Goal: Ask a question: Seek information or help from site administrators or community

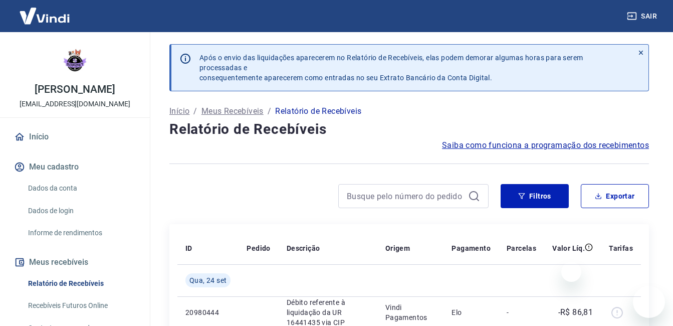
scroll to position [95, 0]
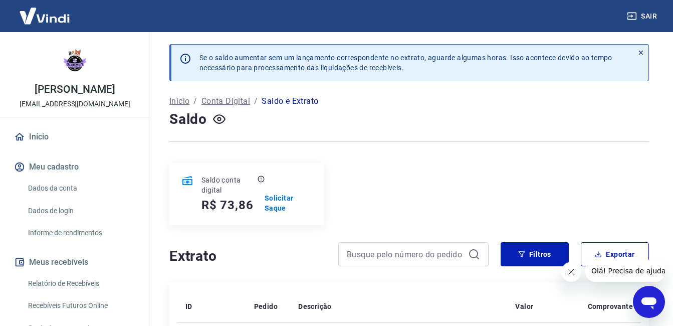
scroll to position [174, 0]
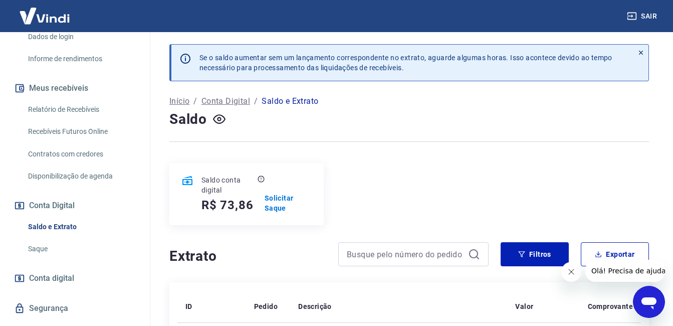
click at [76, 112] on link "Relatório de Recebíveis" at bounding box center [81, 109] width 114 height 21
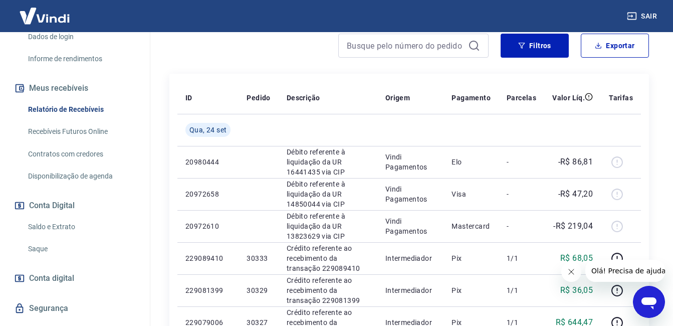
scroll to position [169, 0]
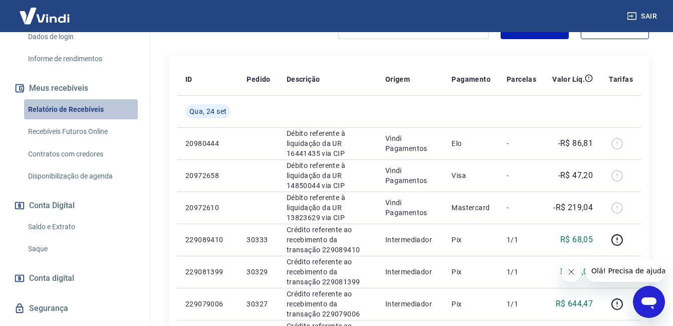
click at [95, 118] on link "Relatório de Recebíveis" at bounding box center [81, 109] width 114 height 21
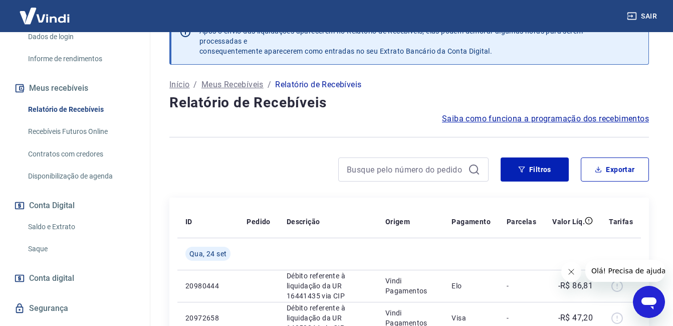
scroll to position [169, 0]
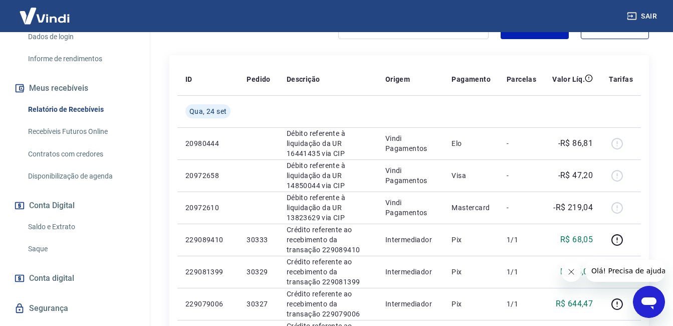
click at [74, 110] on link "Relatório de Recebíveis" at bounding box center [81, 109] width 114 height 21
click at [49, 252] on link "Saque" at bounding box center [81, 248] width 114 height 21
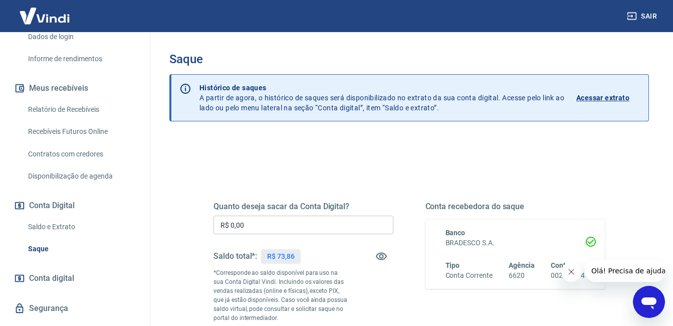
click at [76, 115] on link "Relatório de Recebíveis" at bounding box center [81, 109] width 114 height 21
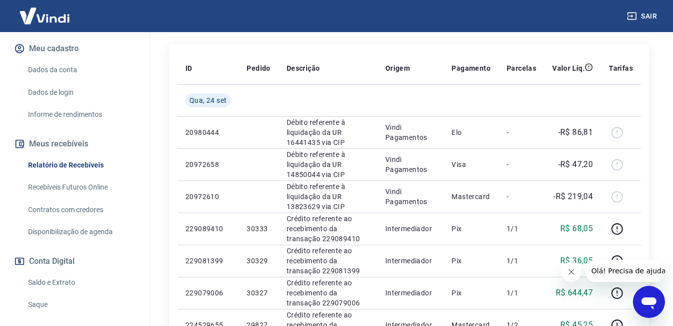
scroll to position [89, 0]
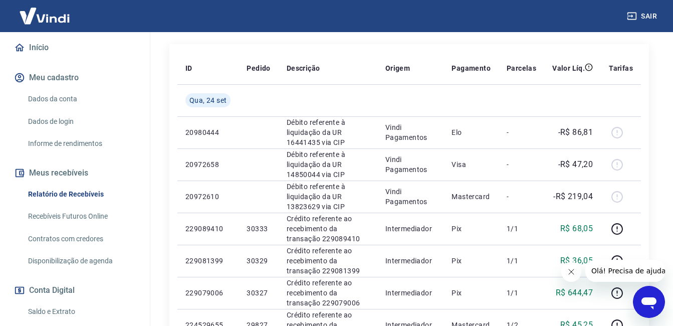
click at [102, 57] on link "Início" at bounding box center [75, 48] width 126 height 22
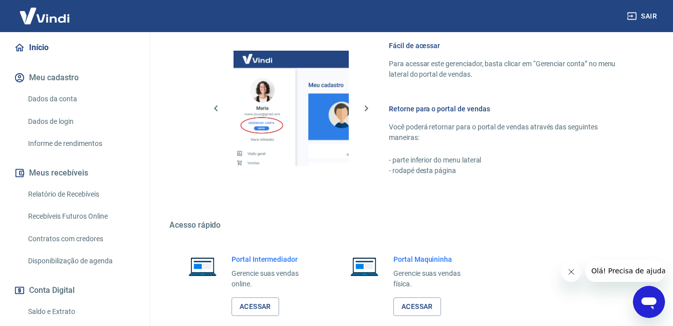
scroll to position [558, 0]
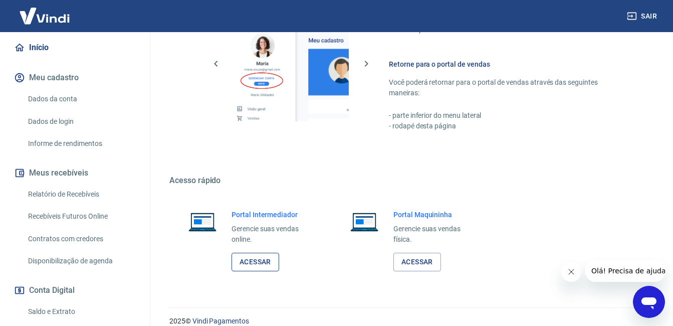
click at [262, 253] on link "Acessar" at bounding box center [255, 261] width 48 height 19
click at [65, 308] on link "Saldo e Extrato" at bounding box center [81, 311] width 114 height 21
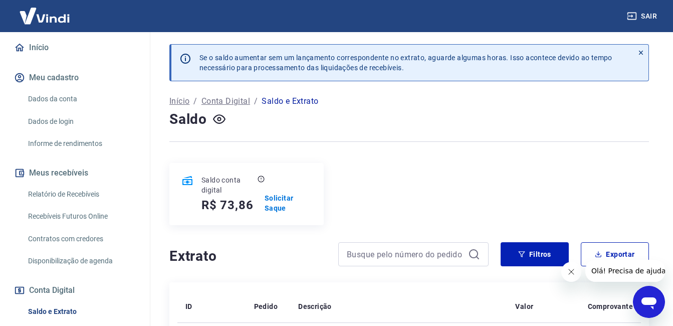
scroll to position [160, 0]
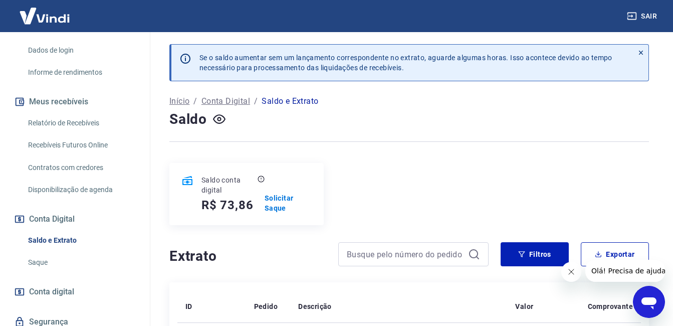
click at [54, 260] on link "Saque" at bounding box center [81, 262] width 114 height 21
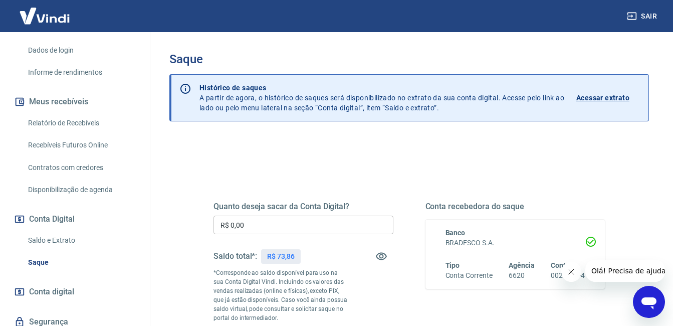
click at [68, 120] on link "Relatório de Recebíveis" at bounding box center [81, 123] width 114 height 21
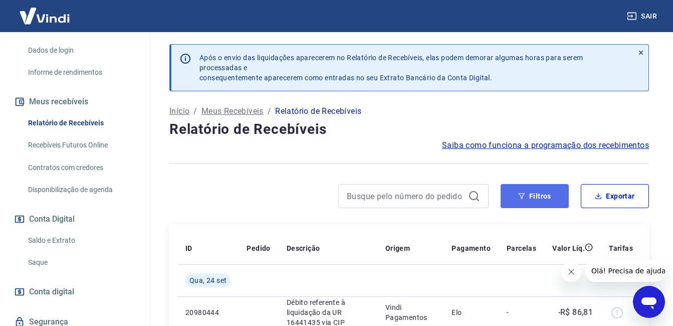
click at [524, 194] on icon "button" at bounding box center [521, 196] width 7 height 6
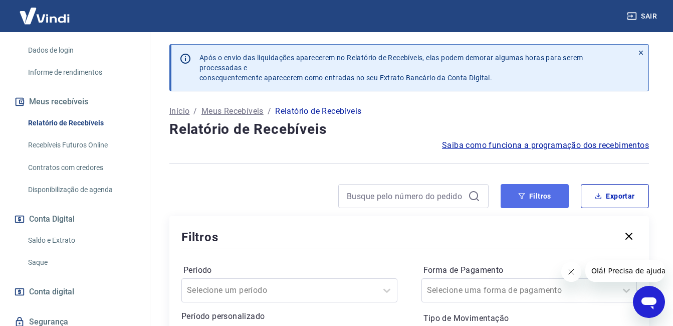
click at [524, 194] on icon "button" at bounding box center [521, 196] width 7 height 6
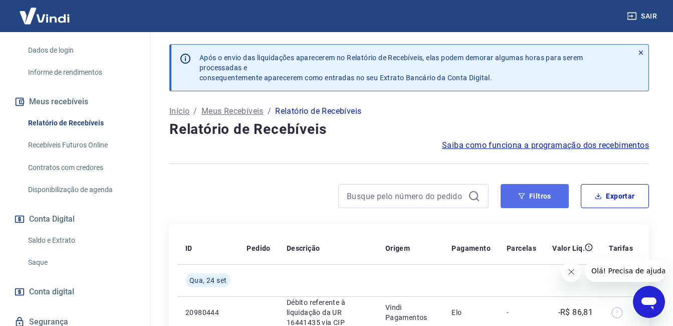
click at [524, 194] on icon "button" at bounding box center [521, 196] width 7 height 6
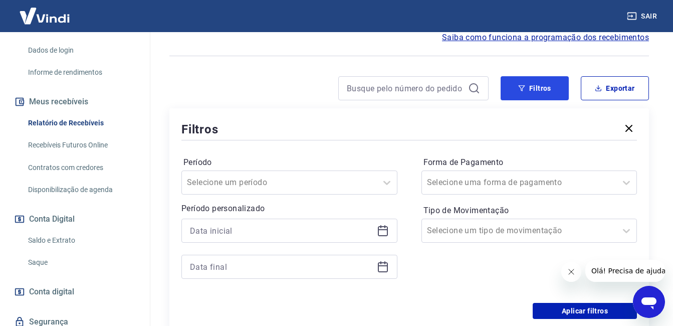
scroll to position [110, 0]
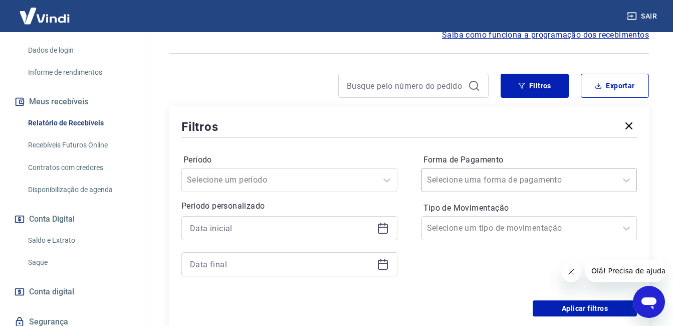
click at [474, 168] on div "Selecione uma forma de pagamento" at bounding box center [529, 180] width 216 height 24
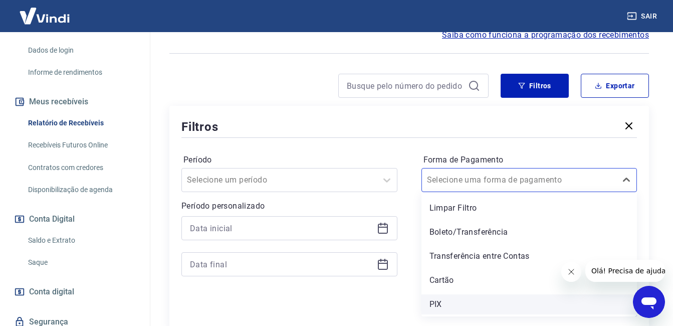
click at [439, 302] on div "PIX" at bounding box center [529, 304] width 216 height 20
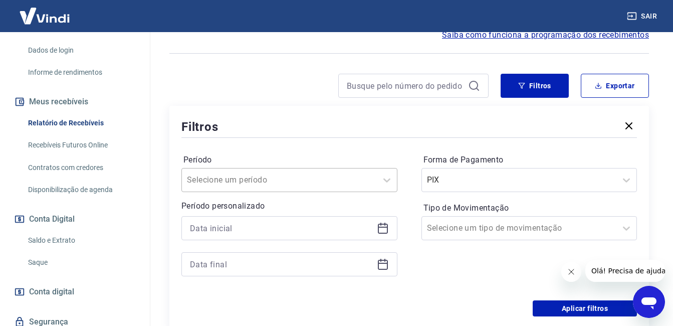
click at [323, 185] on div "Selecione um período" at bounding box center [289, 180] width 216 height 24
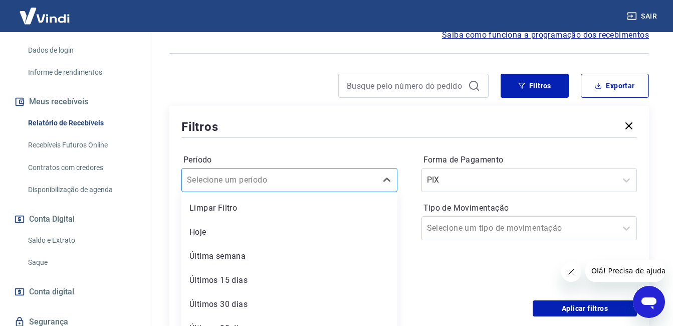
scroll to position [127, 0]
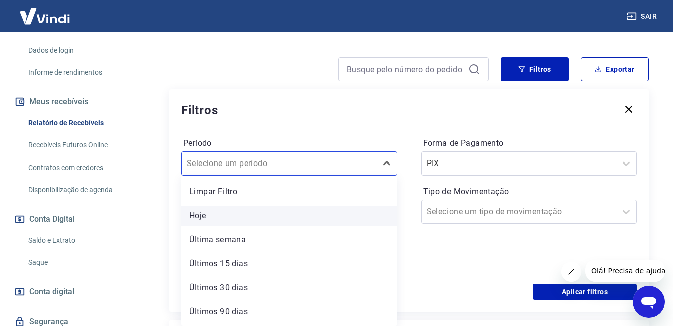
click at [283, 216] on div "Hoje" at bounding box center [289, 215] width 216 height 20
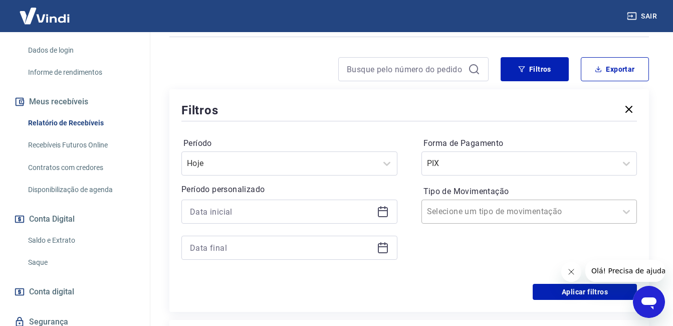
click at [437, 204] on div at bounding box center [519, 211] width 185 height 14
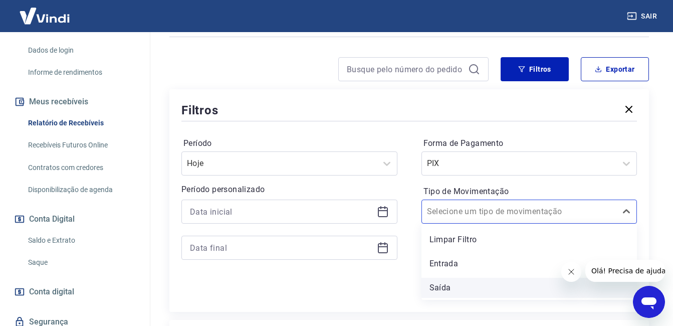
click at [441, 288] on div "Saída" at bounding box center [529, 287] width 216 height 20
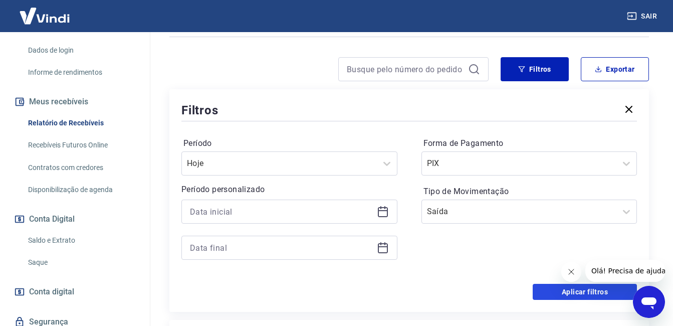
click at [551, 294] on button "Aplicar filtros" at bounding box center [584, 291] width 104 height 16
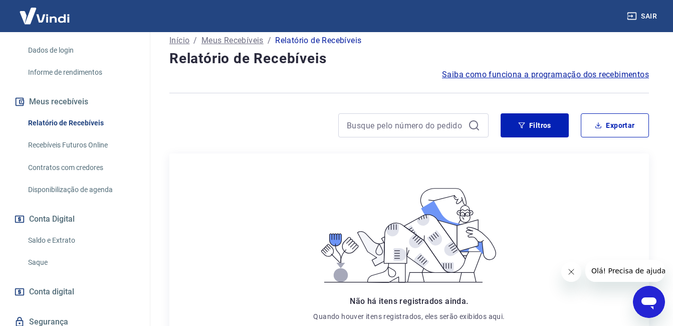
scroll to position [72, 0]
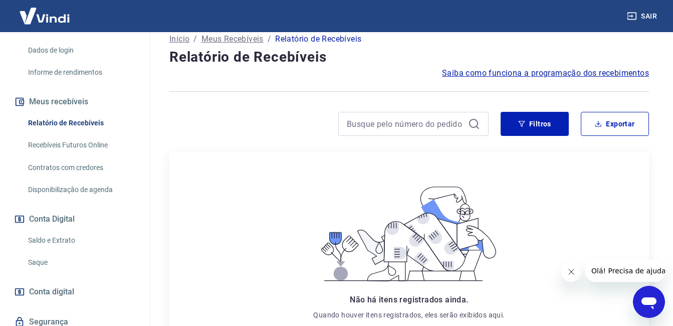
click at [105, 121] on link "Relatório de Recebíveis" at bounding box center [81, 123] width 114 height 21
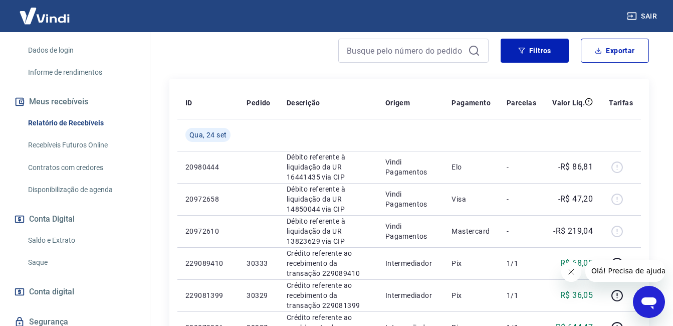
scroll to position [162, 0]
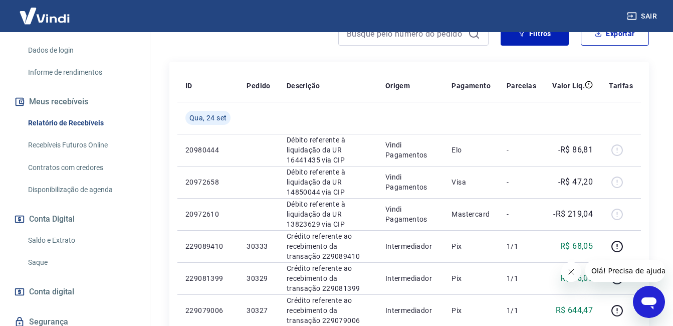
click at [24, 259] on link "Saque" at bounding box center [81, 262] width 114 height 21
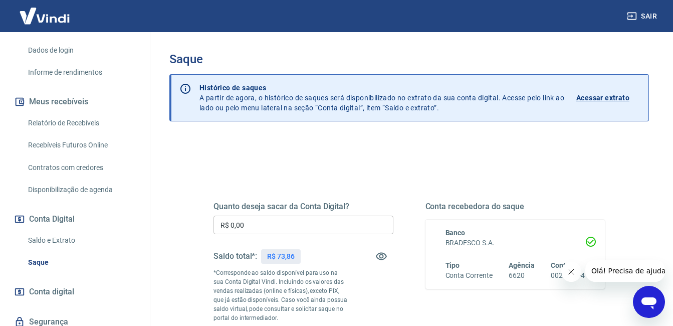
click at [61, 127] on link "Relatório de Recebíveis" at bounding box center [81, 123] width 114 height 21
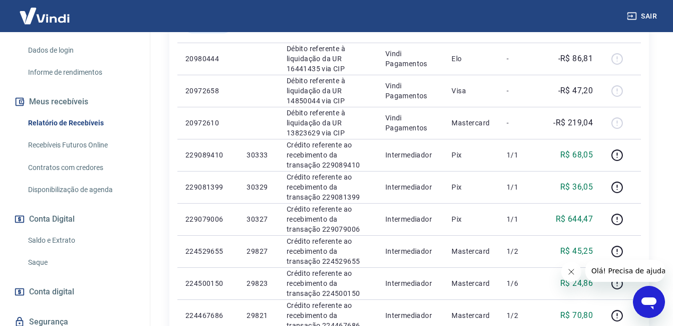
scroll to position [251, 0]
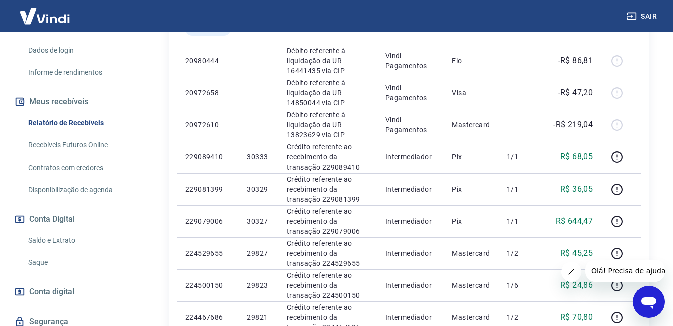
click at [42, 123] on link "Relatório de Recebíveis" at bounding box center [81, 123] width 114 height 21
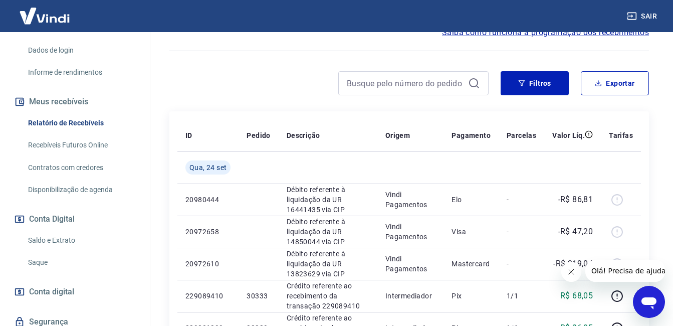
scroll to position [88, 0]
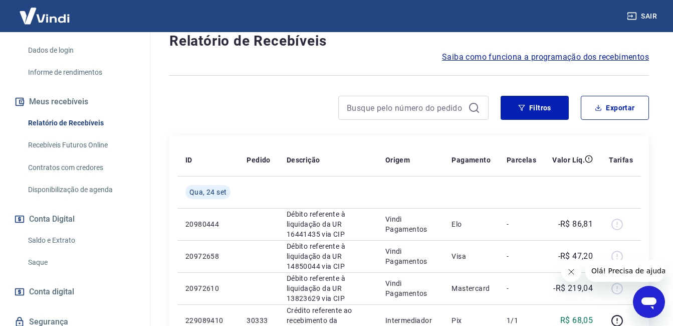
click at [64, 264] on link "Saque" at bounding box center [81, 262] width 114 height 21
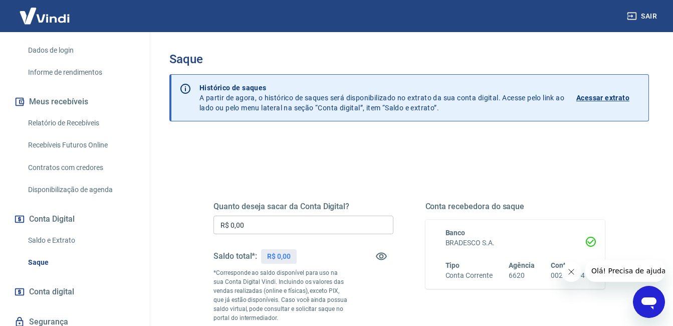
click at [63, 124] on link "Relatório de Recebíveis" at bounding box center [81, 123] width 114 height 21
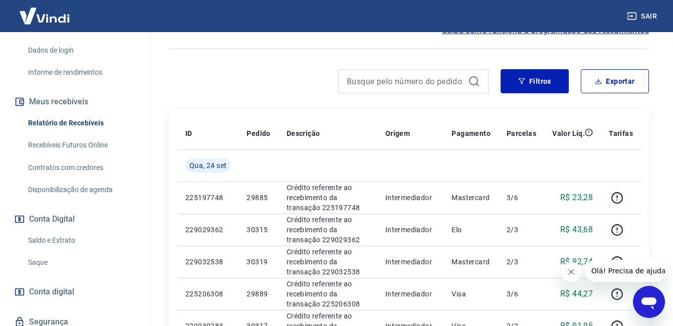
scroll to position [111, 0]
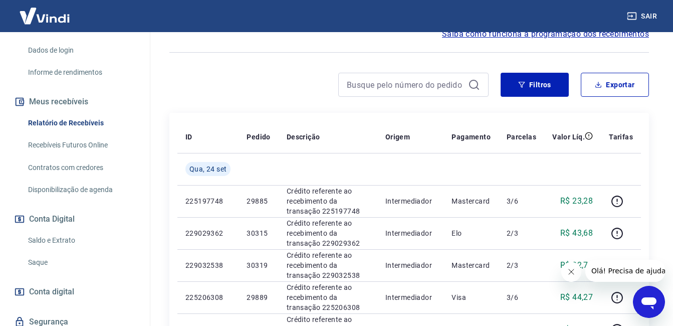
click at [94, 128] on link "Relatório de Recebíveis" at bounding box center [81, 123] width 114 height 21
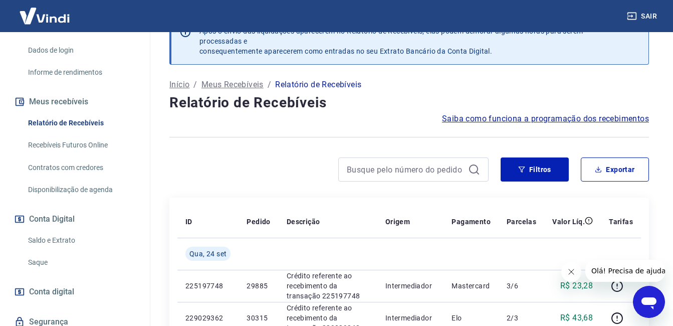
scroll to position [111, 0]
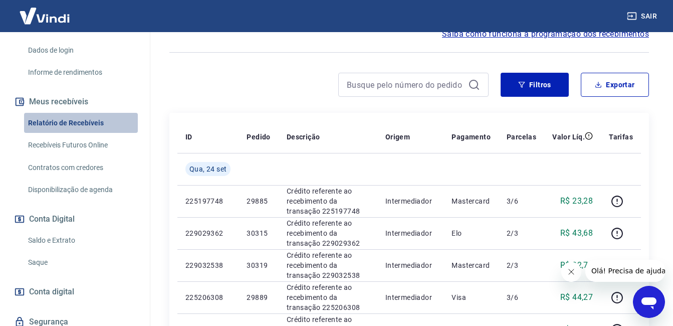
click at [93, 127] on link "Relatório de Recebíveis" at bounding box center [81, 123] width 114 height 21
click at [80, 263] on link "Saque" at bounding box center [81, 262] width 114 height 21
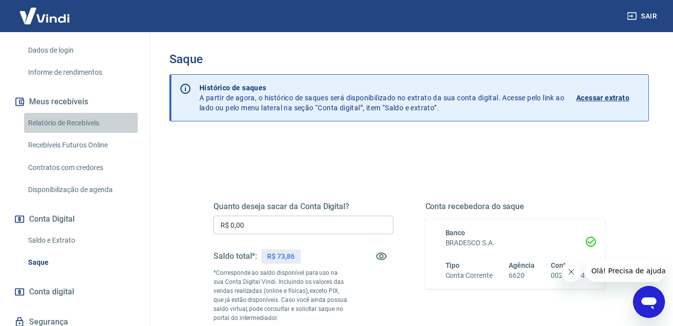
click at [101, 130] on link "Relatório de Recebíveis" at bounding box center [81, 123] width 114 height 21
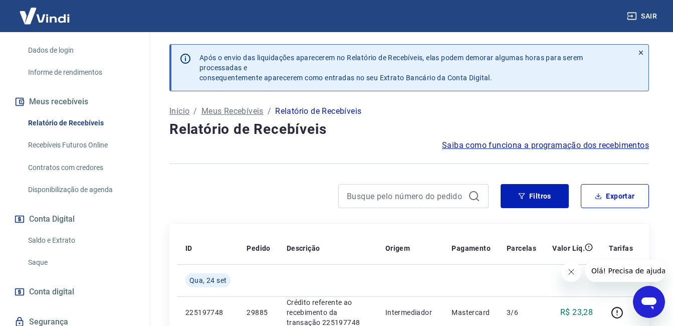
click at [86, 241] on link "Saldo e Extrato" at bounding box center [81, 240] width 114 height 21
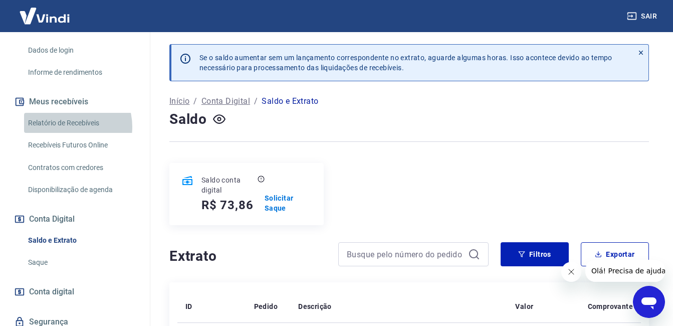
click at [71, 126] on link "Relatório de Recebíveis" at bounding box center [81, 123] width 114 height 21
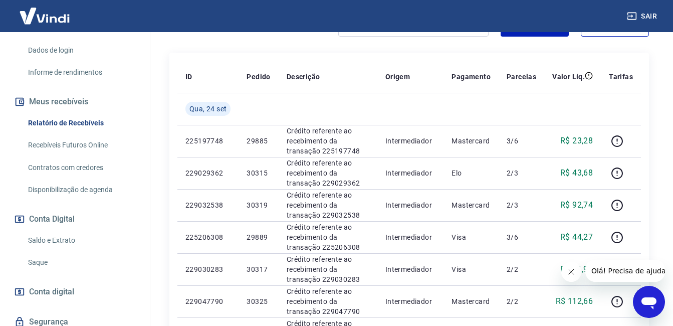
scroll to position [177, 0]
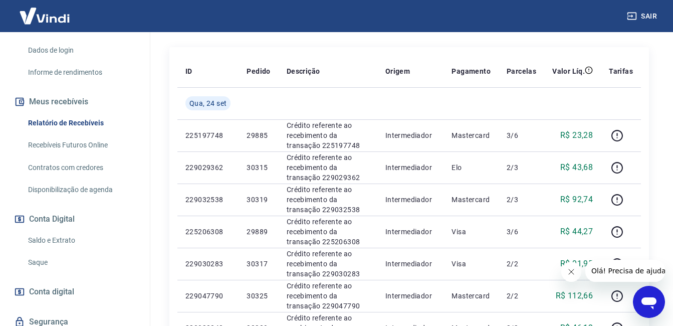
click at [86, 122] on link "Relatório de Recebíveis" at bounding box center [81, 123] width 114 height 21
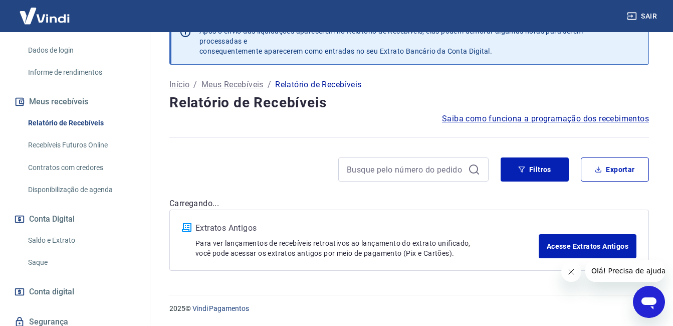
scroll to position [27, 0]
click at [60, 256] on link "Saque" at bounding box center [81, 262] width 114 height 21
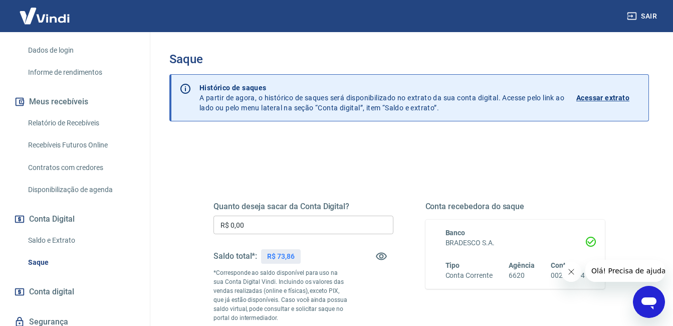
click at [84, 118] on link "Relatório de Recebíveis" at bounding box center [81, 123] width 114 height 21
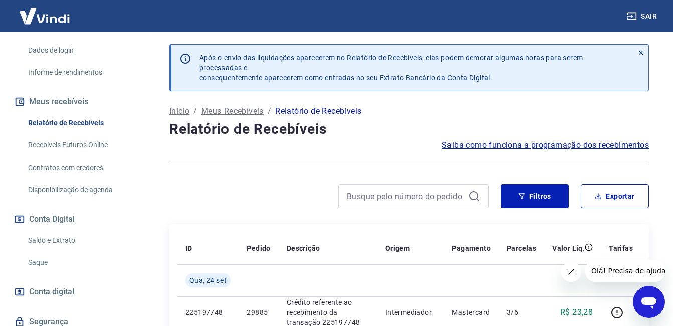
click at [110, 115] on link "Relatório de Recebíveis" at bounding box center [81, 123] width 114 height 21
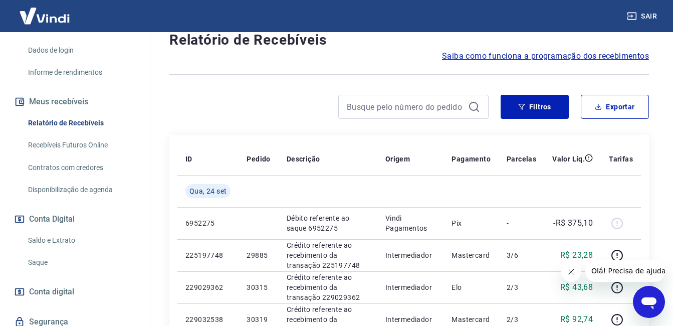
scroll to position [109, 0]
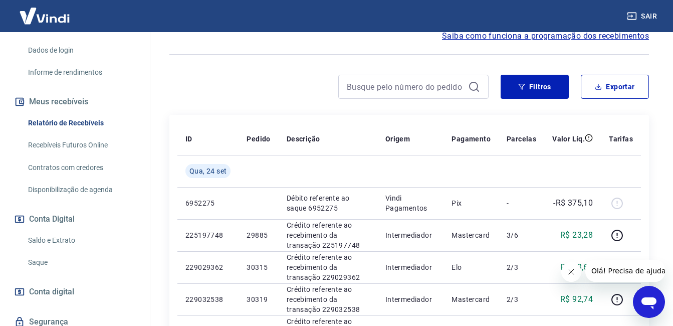
click at [640, 293] on icon "Abrir janela de mensagens" at bounding box center [649, 301] width 18 height 18
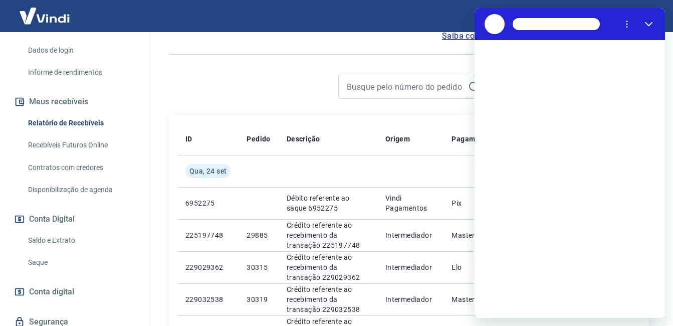
scroll to position [0, 0]
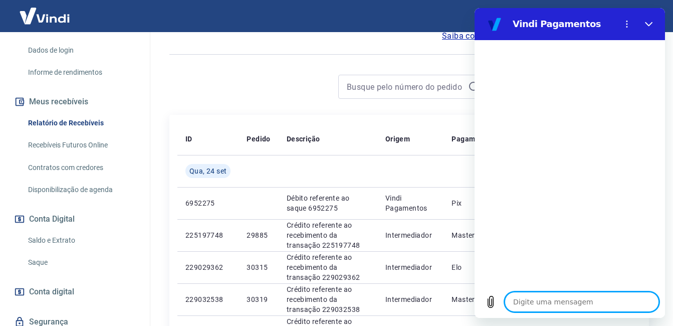
click at [630, 301] on textarea at bounding box center [581, 301] width 154 height 20
type textarea "b"
type textarea "x"
type textarea "bo"
type textarea "x"
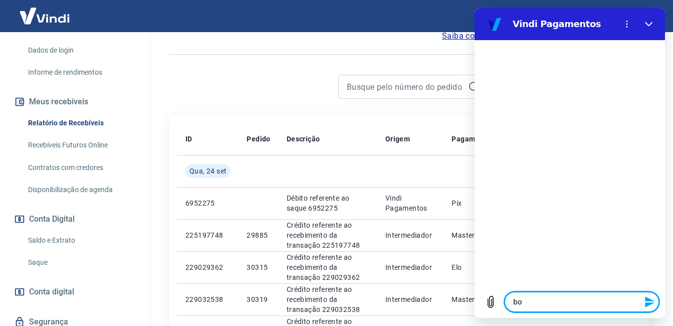
type textarea "bom"
type textarea "x"
type textarea "bom"
type textarea "x"
type textarea "bom d"
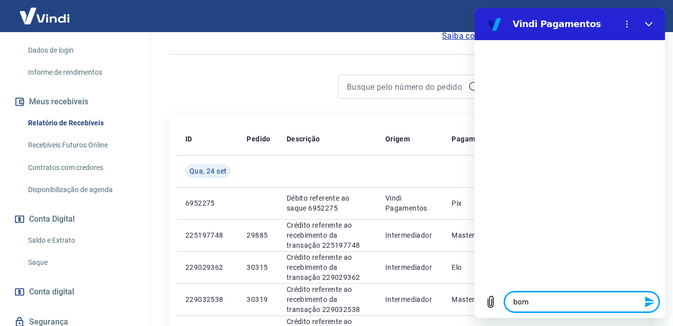
type textarea "x"
type textarea "bom di"
type textarea "x"
type textarea "bom dia"
type textarea "x"
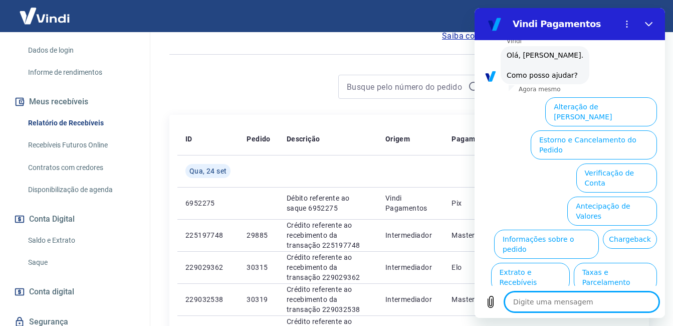
scroll to position [75, 0]
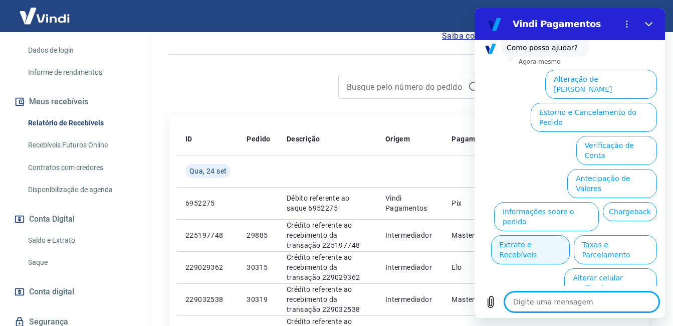
click at [569, 235] on button "Extrato e Recebíveis" at bounding box center [530, 249] width 79 height 29
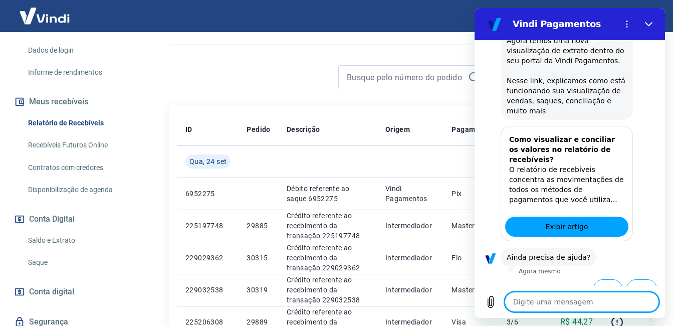
scroll to position [164, 0]
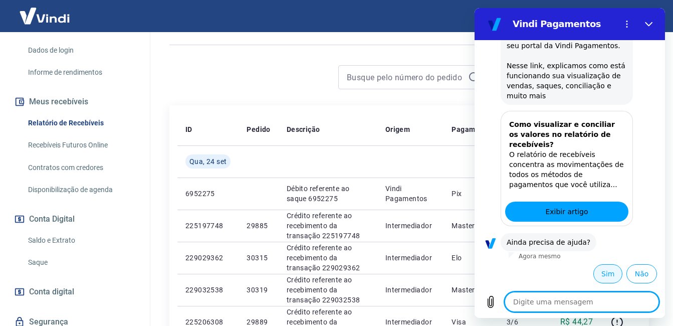
click at [595, 270] on button "Sim" at bounding box center [607, 273] width 29 height 19
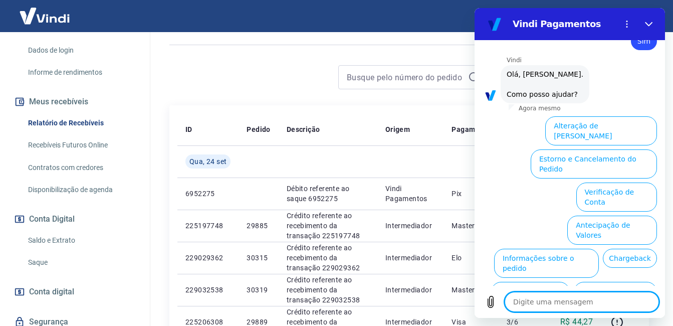
scroll to position [435, 0]
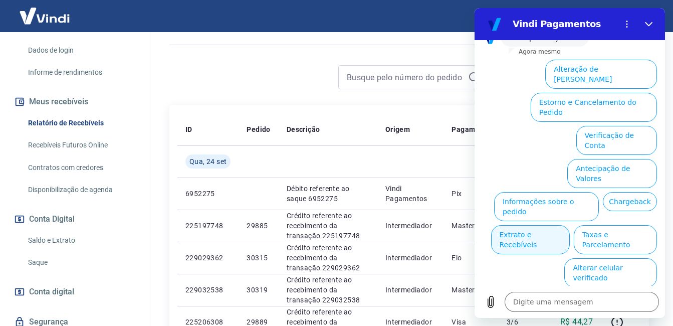
click at [569, 225] on button "Extrato e Recebíveis" at bounding box center [530, 239] width 79 height 29
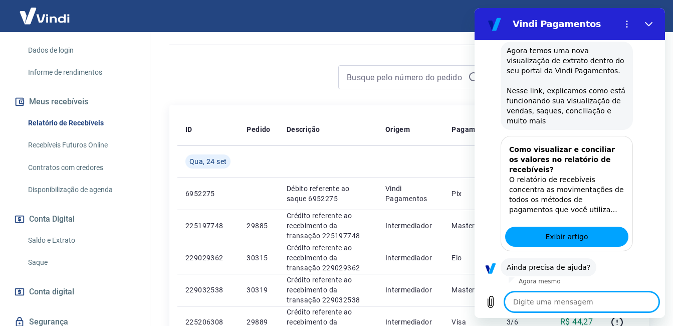
scroll to position [524, 0]
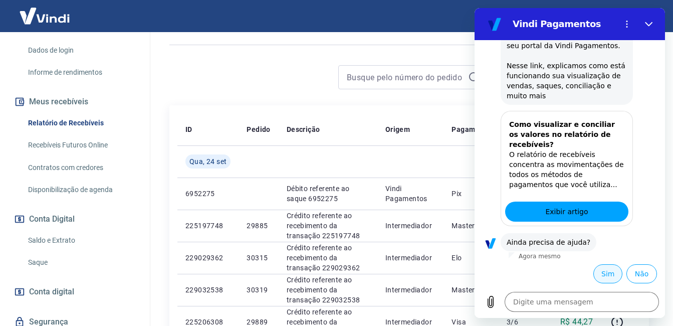
click at [593, 265] on button "Sim" at bounding box center [607, 273] width 29 height 19
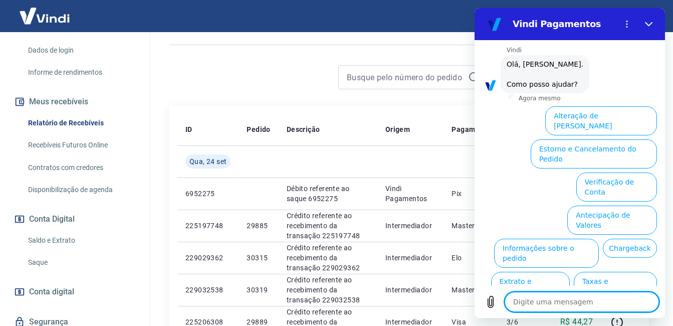
scroll to position [796, 0]
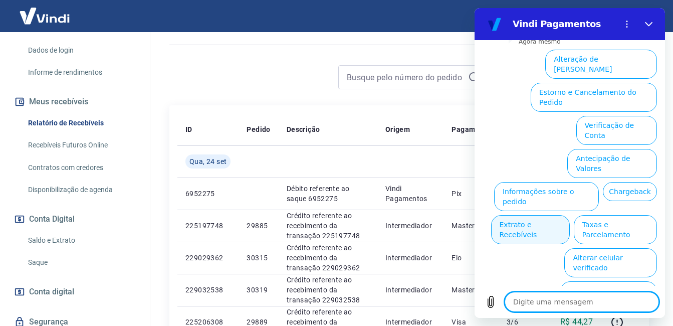
click at [569, 215] on button "Extrato e Recebíveis" at bounding box center [530, 229] width 79 height 29
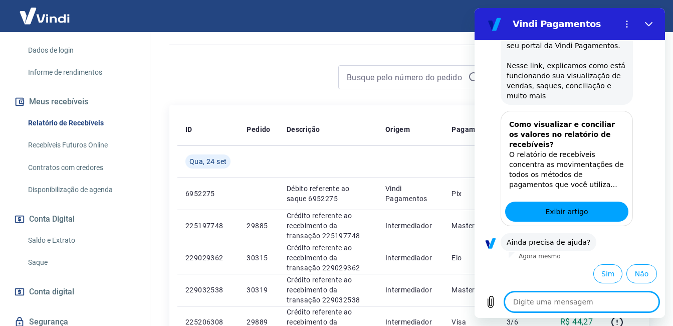
scroll to position [885, 0]
click at [593, 271] on button "Sim" at bounding box center [607, 273] width 29 height 19
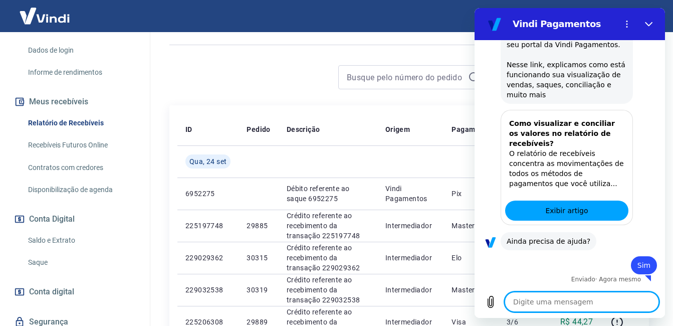
scroll to position [886, 0]
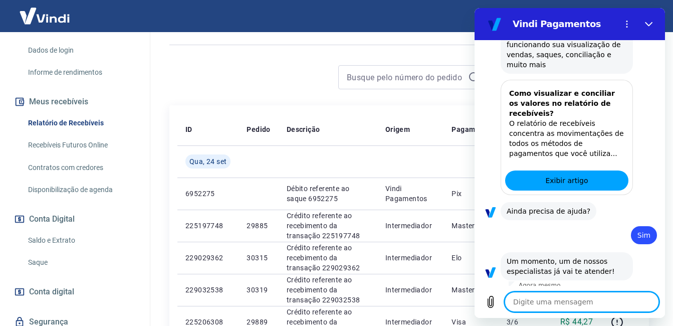
type textarea "x"
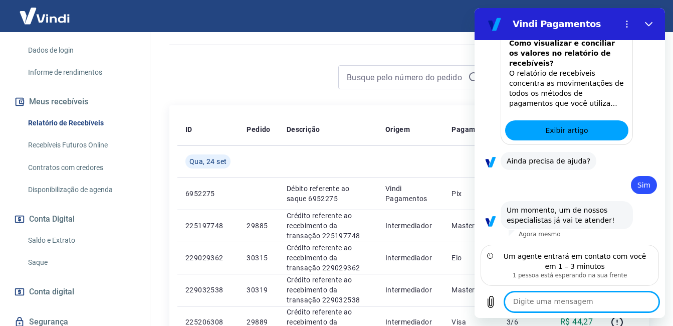
scroll to position [966, 0]
click at [584, 299] on textarea at bounding box center [581, 301] width 154 height 20
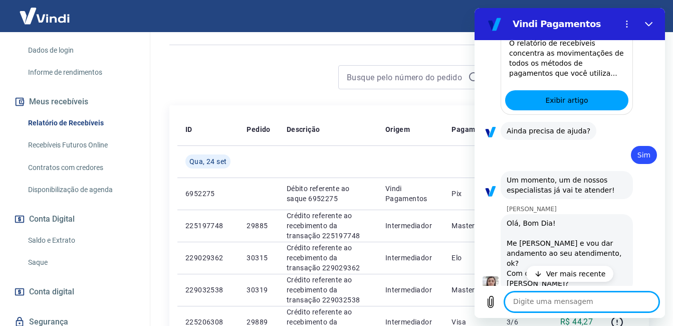
scroll to position [1004, 0]
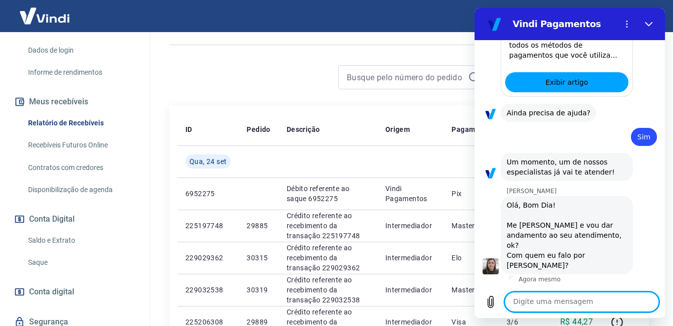
click at [589, 302] on textarea at bounding box center [581, 301] width 154 height 20
type textarea "bom dia"
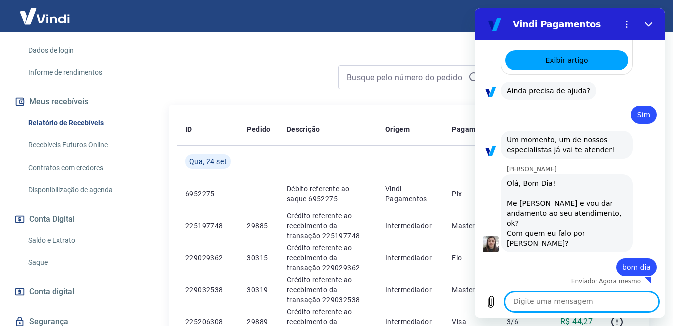
scroll to position [1028, 0]
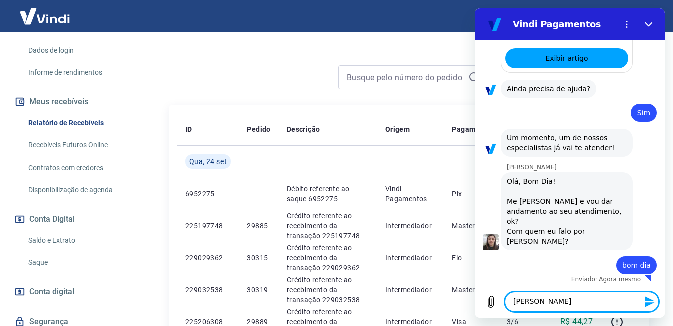
type textarea "[PERSON_NAME]"
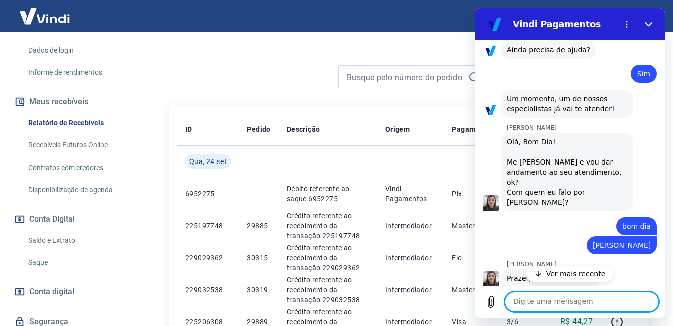
scroll to position [1080, 0]
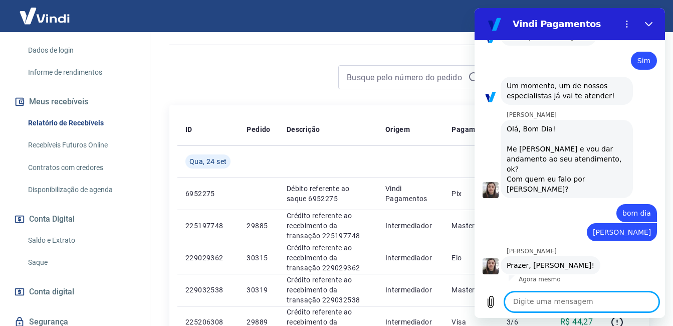
click at [531, 297] on textarea at bounding box center [581, 301] width 154 height 20
type textarea "prazer"
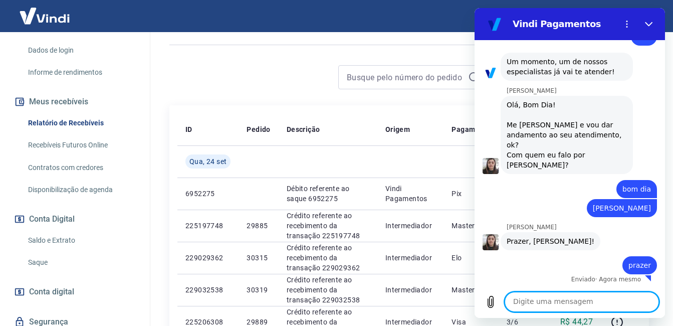
scroll to position [1104, 0]
type textarea "s"
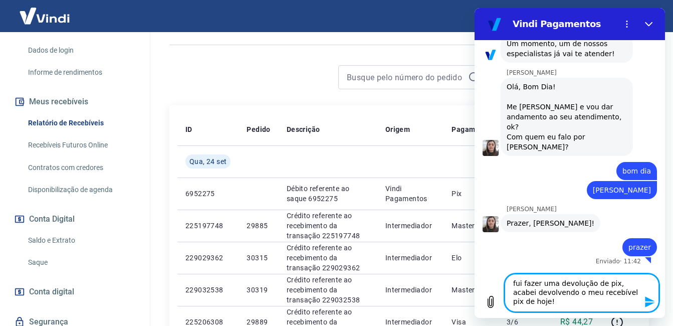
click at [527, 301] on textarea "fui fazer uma devolução de pix, acabei devolvendo o meu recebível pix de hoje!" at bounding box center [581, 292] width 154 height 38
type textarea "fui fazer uma devolução de pix, acabei devolvendo o meu recebível pix de hoje s…"
click at [650, 301] on icon "Enviar mensagem" at bounding box center [650, 301] width 12 height 12
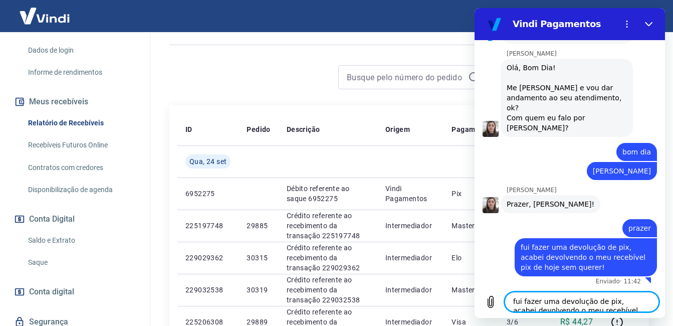
scroll to position [1143, 0]
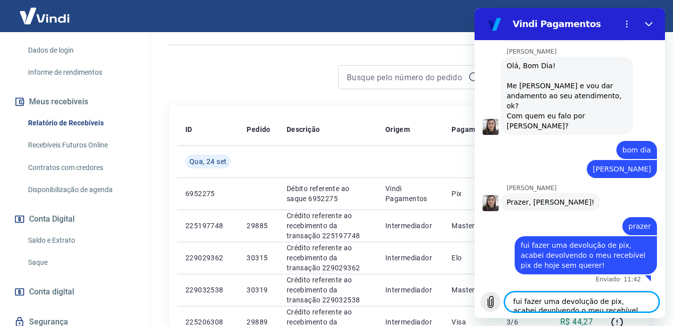
click at [490, 306] on icon "Carregar arquivo" at bounding box center [491, 302] width 6 height 12
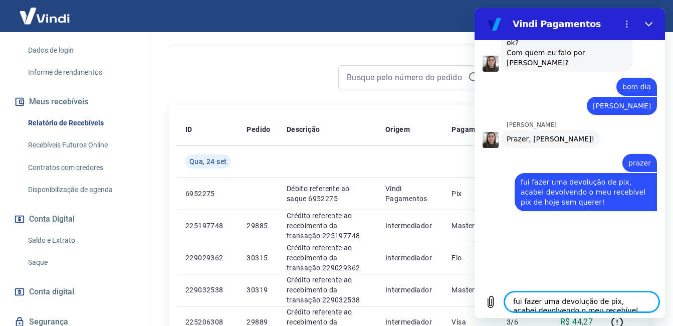
scroll to position [1205, 0]
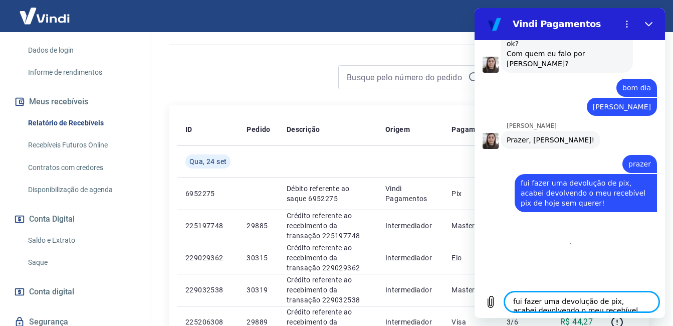
click at [579, 304] on textarea "fui fazer uma devolução de pix, acabei devolvendo o meu recebível pix de hoje s…" at bounding box center [581, 301] width 154 height 20
type textarea "segue o comprovante da devoluçao"
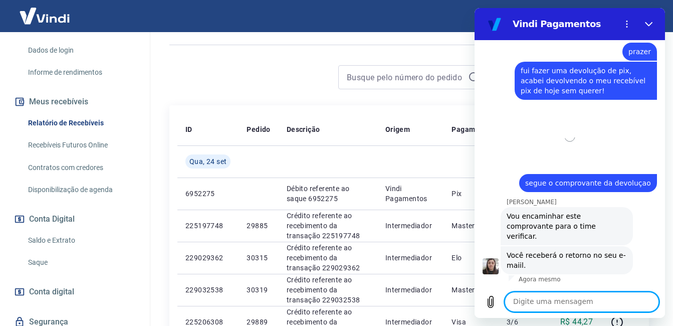
scroll to position [1308, 0]
type textarea "ainda hoje?"
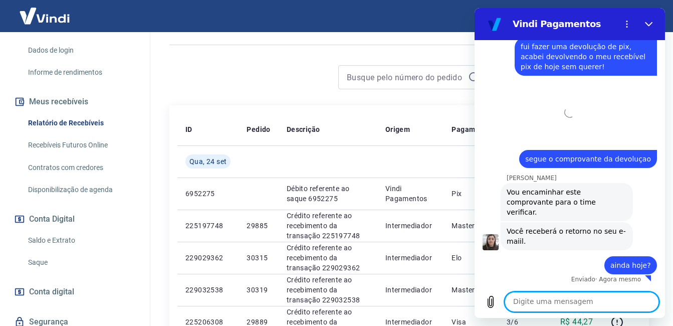
scroll to position [1332, 0]
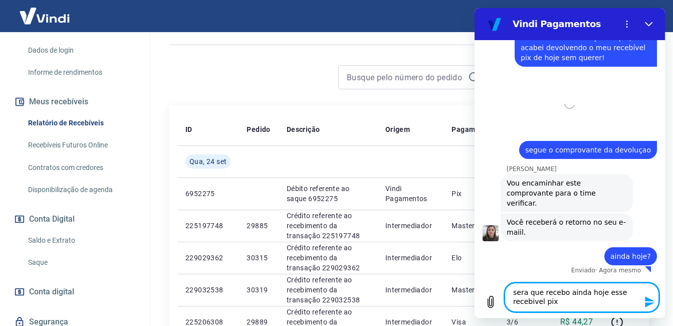
type textarea "sera que recebo ainda hoje esse recebivel pix ?"
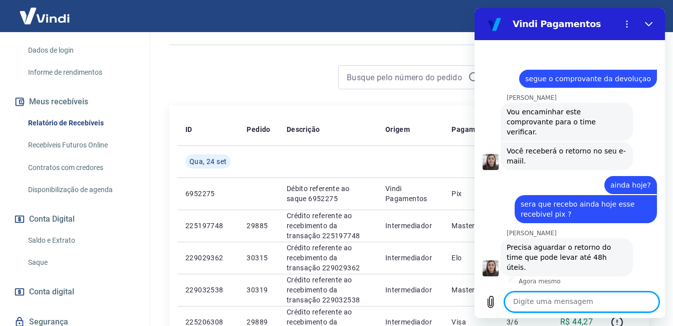
scroll to position [1404, 0]
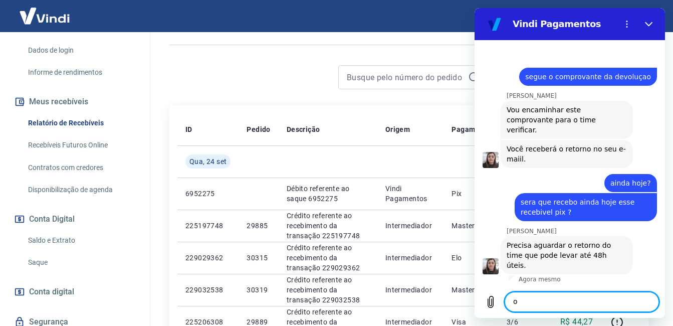
type textarea "ok"
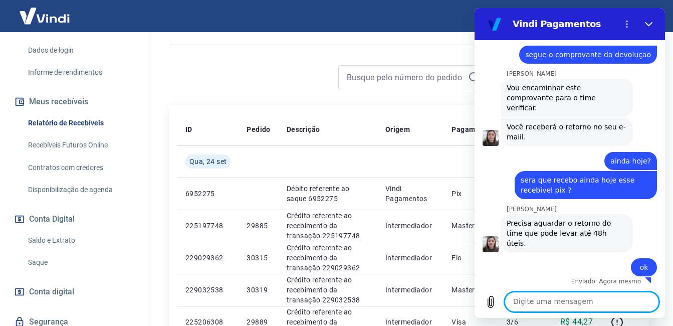
scroll to position [1428, 0]
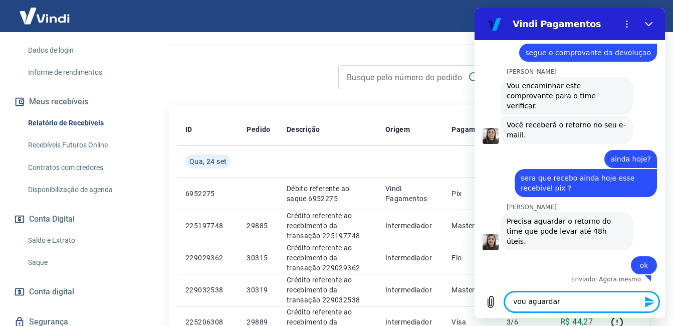
type textarea "vou aguardar"
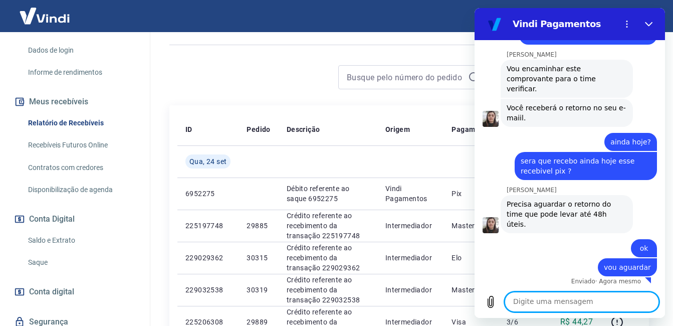
scroll to position [1447, 0]
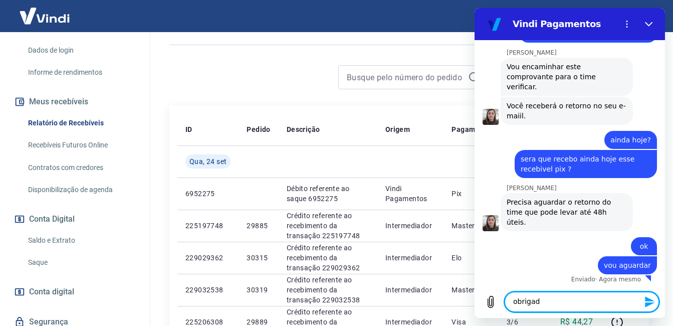
type textarea "obrigado"
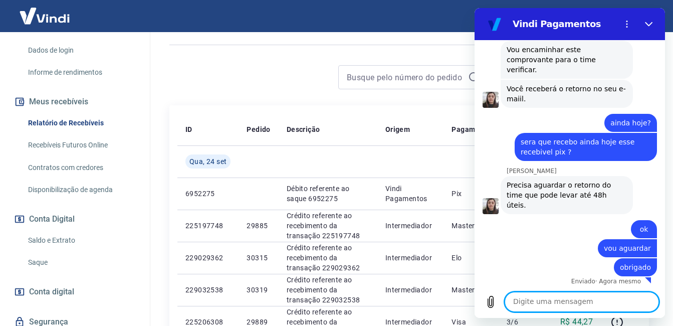
scroll to position [1466, 0]
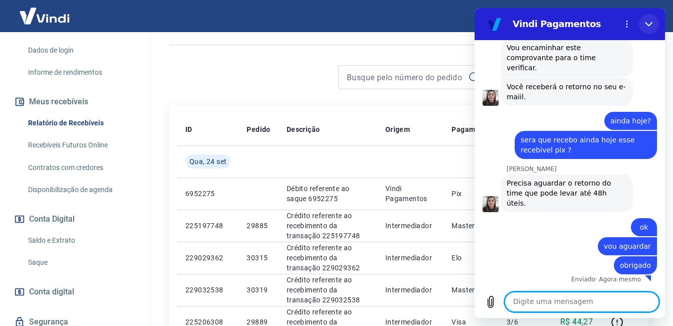
click at [642, 23] on button "Fechar" at bounding box center [649, 24] width 20 height 20
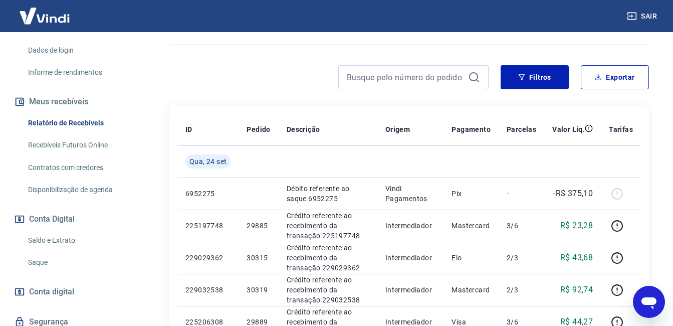
click at [90, 118] on link "Relatório de Recebíveis" at bounding box center [81, 123] width 114 height 21
click at [55, 254] on link "Saque" at bounding box center [81, 262] width 114 height 21
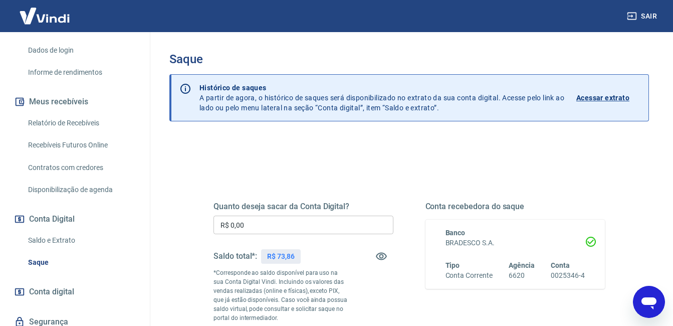
click at [650, 310] on icon "Abrir janela de mensagens" at bounding box center [649, 301] width 18 height 18
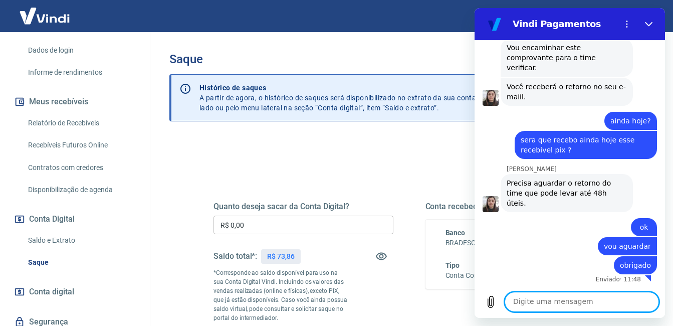
click at [55, 126] on link "Relatório de Recebíveis" at bounding box center [81, 123] width 114 height 21
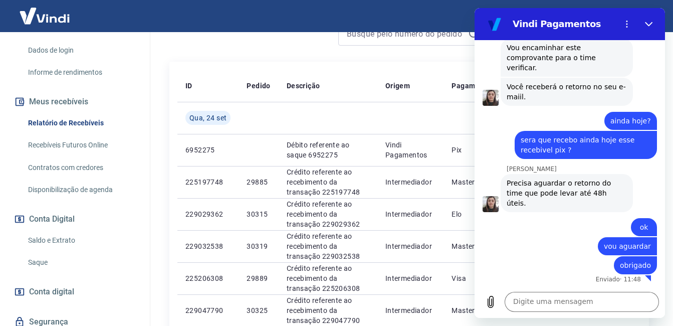
scroll to position [215, 0]
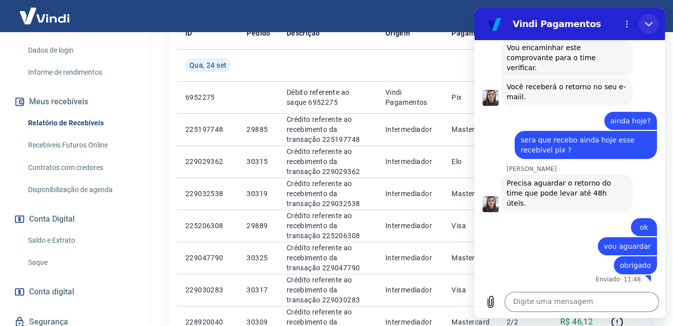
click at [644, 24] on button "Fechar" at bounding box center [649, 24] width 20 height 20
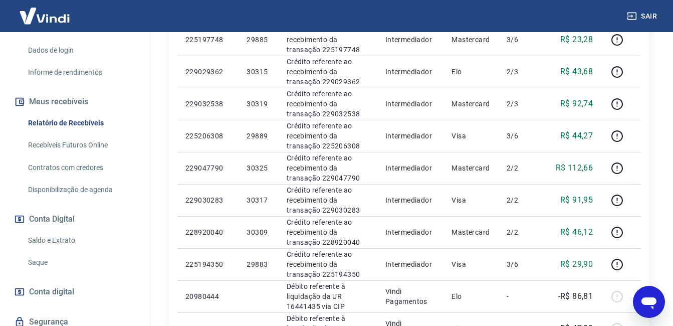
scroll to position [222, 0]
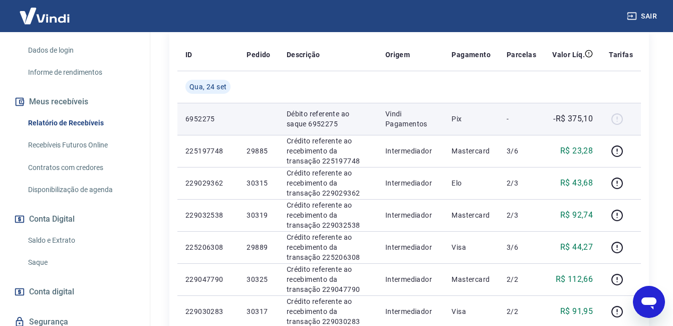
click at [617, 115] on div at bounding box center [621, 119] width 24 height 16
click at [345, 133] on td "Débito referente ao saque 6952275" at bounding box center [327, 119] width 99 height 32
click at [622, 120] on div at bounding box center [621, 119] width 24 height 16
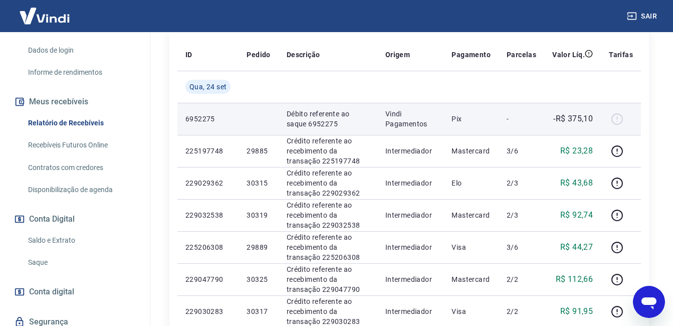
drag, startPoint x: 622, startPoint y: 120, endPoint x: 578, endPoint y: 110, distance: 45.2
click at [578, 110] on td "-R$ 375,10" at bounding box center [572, 119] width 57 height 32
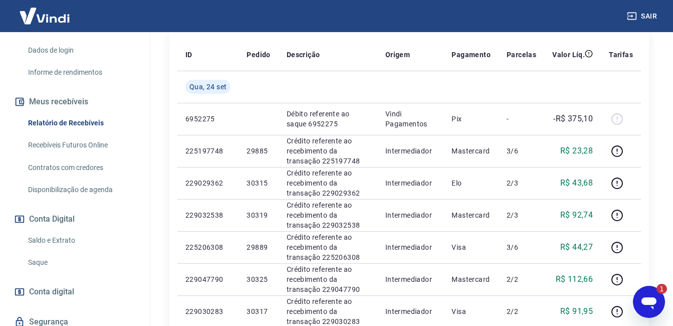
click at [652, 307] on icon "Abrir janela de mensagens, 1 mensagem não lida" at bounding box center [648, 303] width 15 height 12
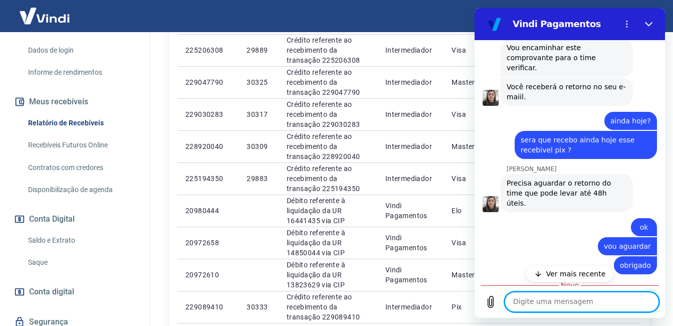
scroll to position [406, 0]
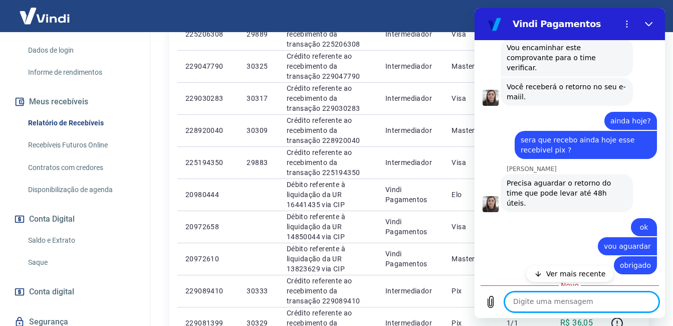
click at [569, 267] on button "Ver mais recente" at bounding box center [570, 273] width 88 height 16
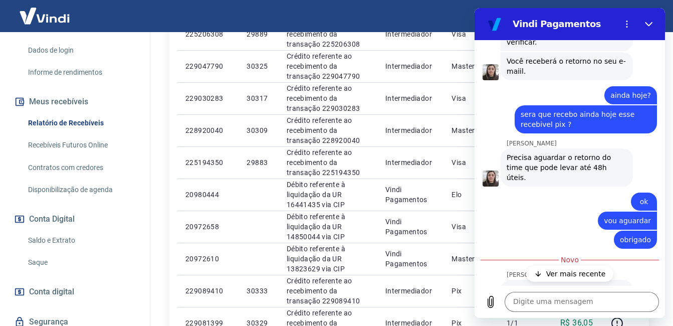
scroll to position [1525, 0]
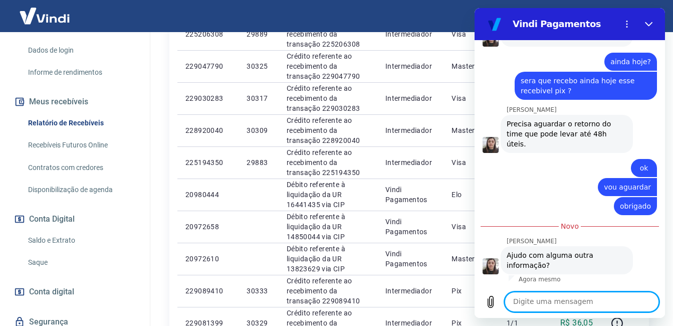
click at [569, 309] on textarea at bounding box center [581, 301] width 154 height 20
type textarea "somente"
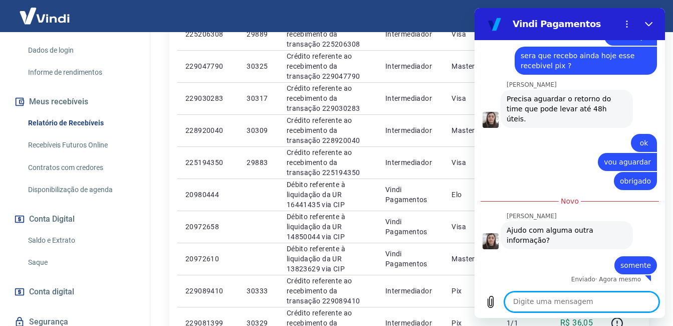
scroll to position [1549, 0]
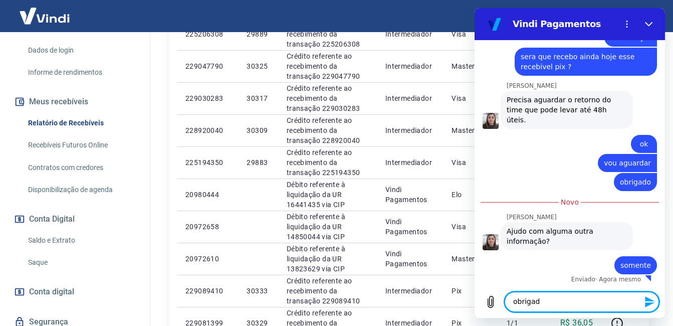
type textarea "obrigado"
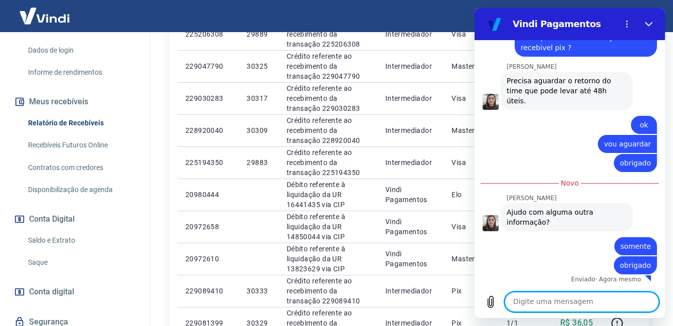
scroll to position [1568, 0]
drag, startPoint x: 1121, startPoint y: 31, endPoint x: 647, endPoint y: 23, distance: 474.4
click at [647, 23] on icon "Fechar" at bounding box center [649, 24] width 8 height 8
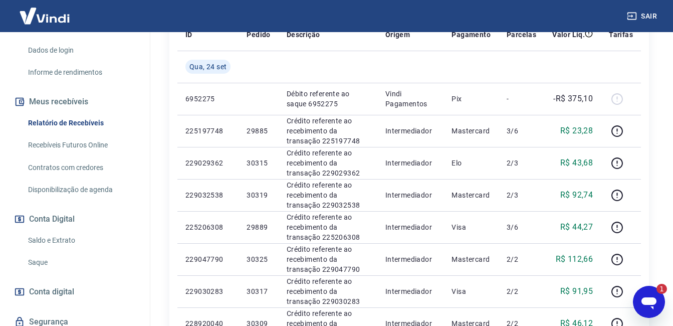
scroll to position [0, 0]
click at [650, 294] on icon "Abrir janela de mensagens, 1 mensagem não lida" at bounding box center [649, 301] width 18 height 18
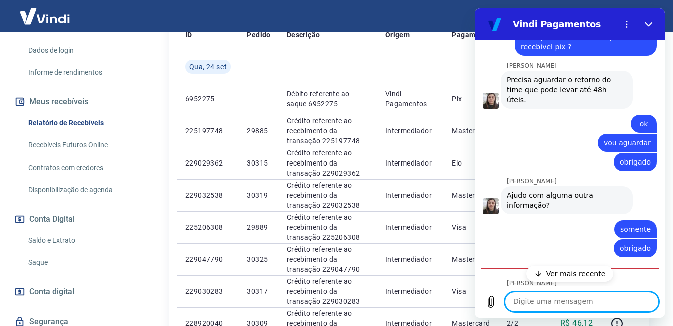
click at [586, 271] on p "Ver mais recente" at bounding box center [576, 273] width 60 height 10
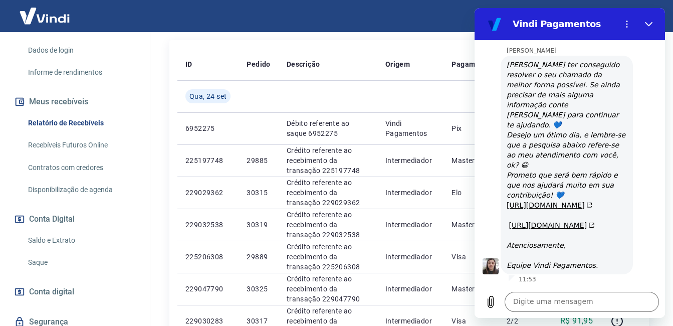
scroll to position [155, 0]
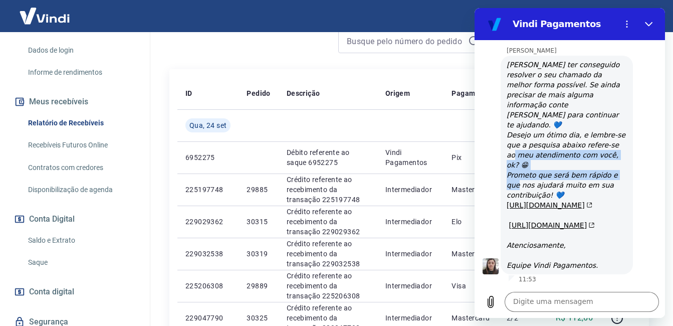
drag, startPoint x: 635, startPoint y: 138, endPoint x: 651, endPoint y: 119, distance: 24.8
click at [651, 119] on div "[PERSON_NAME] diz: [PERSON_NAME] ter conseguido resolver o seu chamado da melho…" at bounding box center [573, 164] width 182 height 219
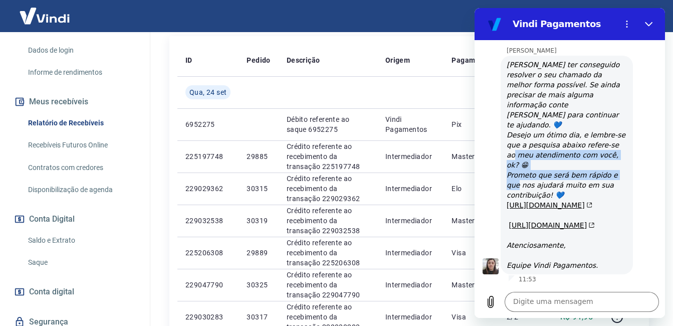
scroll to position [2, 0]
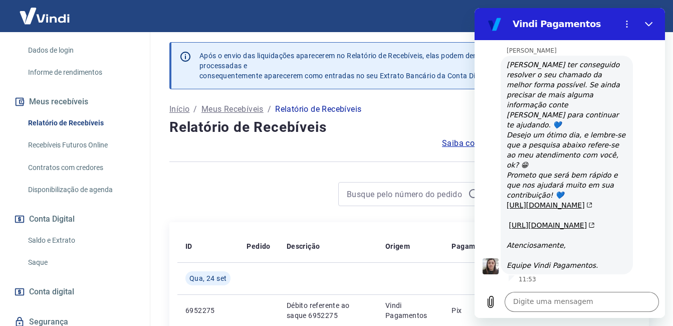
click at [656, 55] on div "[PERSON_NAME] diz: [PERSON_NAME] ter conseguido resolver o seu chamado da melho…" at bounding box center [573, 164] width 182 height 219
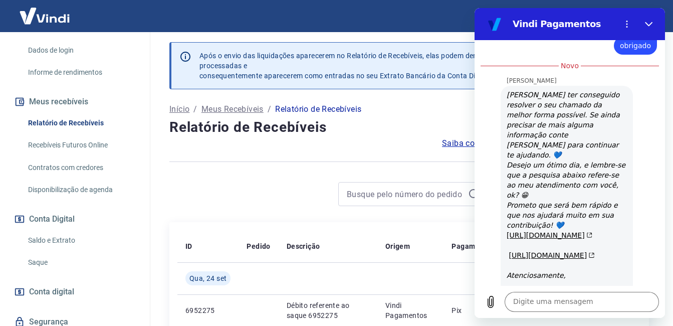
scroll to position [1811, 0]
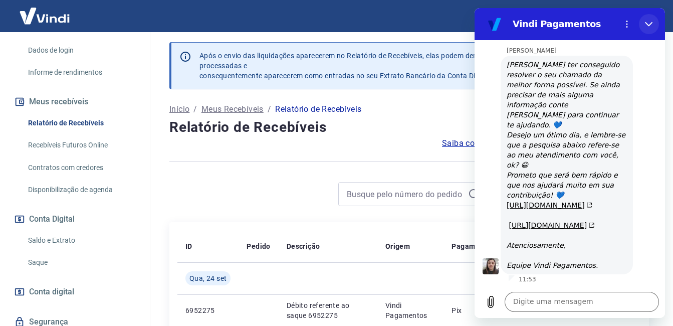
click at [651, 29] on button "Fechar" at bounding box center [649, 24] width 20 height 20
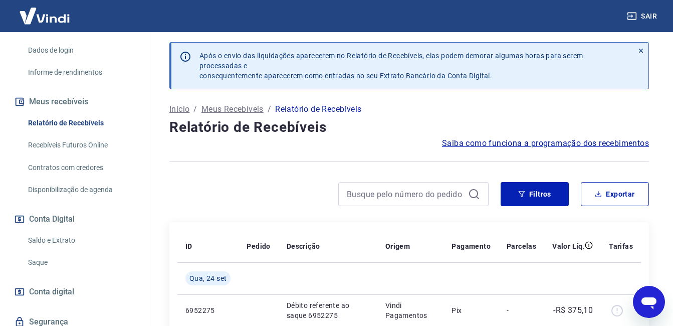
click at [36, 118] on link "Relatório de Recebíveis" at bounding box center [81, 123] width 114 height 21
click at [61, 265] on link "Saque" at bounding box center [81, 262] width 114 height 21
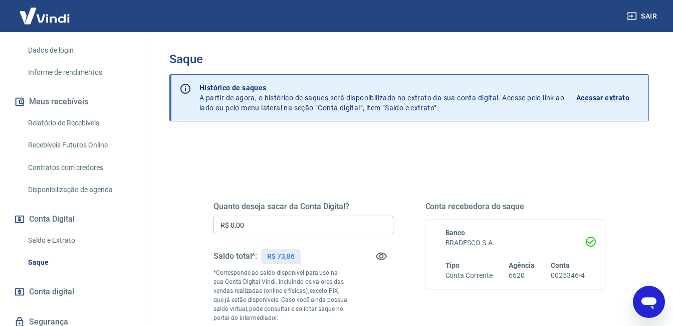
click at [106, 116] on link "Relatório de Recebíveis" at bounding box center [81, 123] width 114 height 21
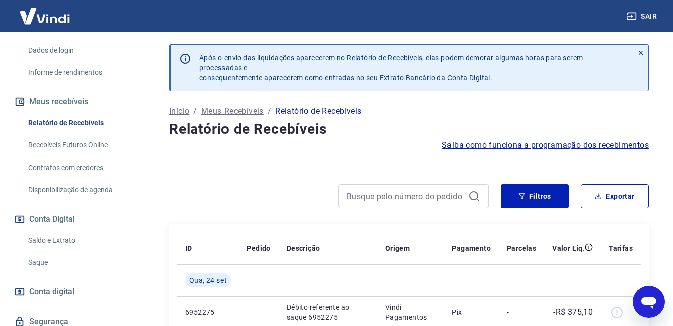
click at [82, 124] on link "Relatório de Recebíveis" at bounding box center [81, 123] width 114 height 21
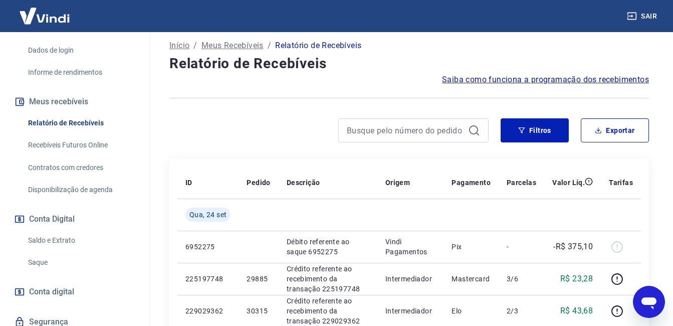
scroll to position [73, 0]
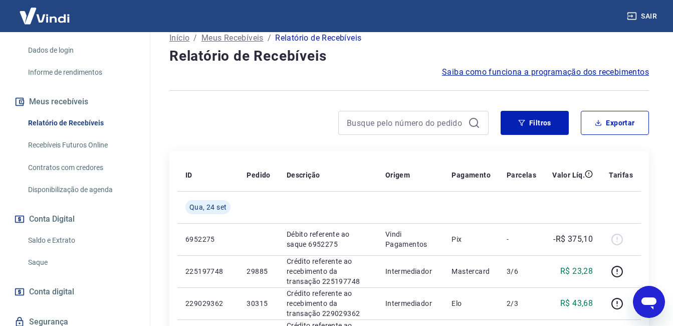
click at [42, 264] on link "Saque" at bounding box center [81, 262] width 114 height 21
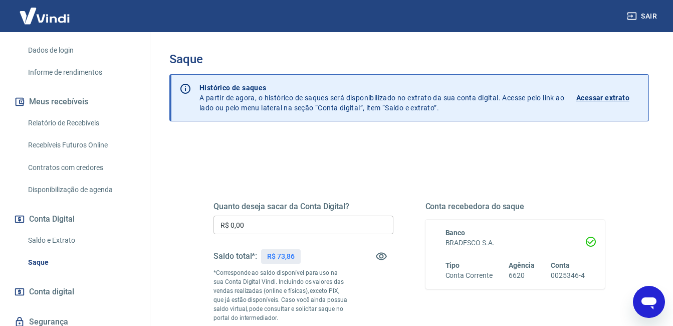
click at [89, 121] on link "Relatório de Recebíveis" at bounding box center [81, 123] width 114 height 21
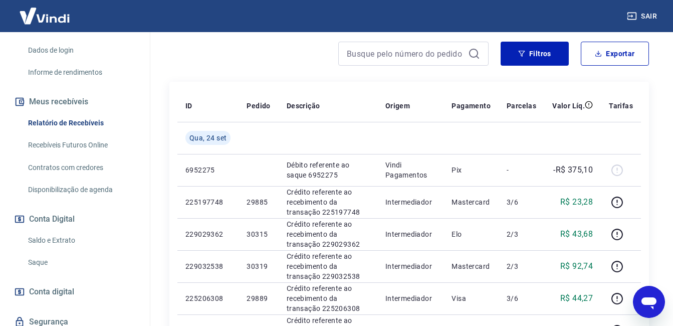
scroll to position [144, 0]
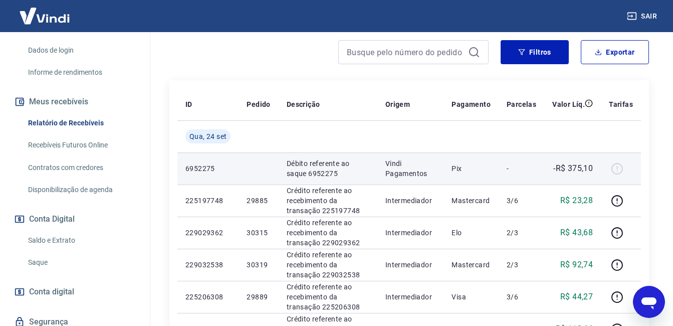
click at [458, 164] on p "Pix" at bounding box center [470, 168] width 39 height 10
click at [294, 178] on p "Débito referente ao saque 6952275" at bounding box center [327, 168] width 83 height 20
click at [497, 171] on td "Pix" at bounding box center [470, 168] width 55 height 32
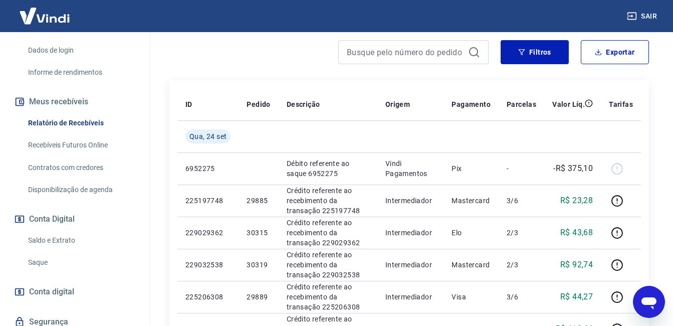
click at [89, 128] on link "Relatório de Recebíveis" at bounding box center [81, 123] width 114 height 21
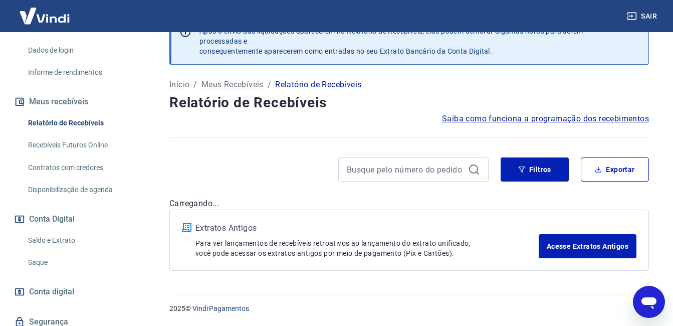
scroll to position [144, 0]
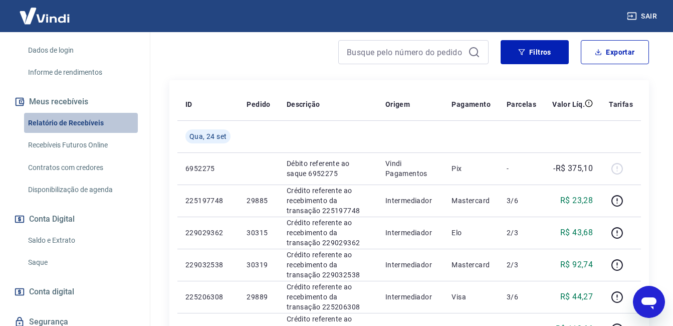
click at [89, 128] on link "Relatório de Recebíveis" at bounding box center [81, 123] width 114 height 21
click at [90, 122] on link "Relatório de Recebíveis" at bounding box center [81, 123] width 114 height 21
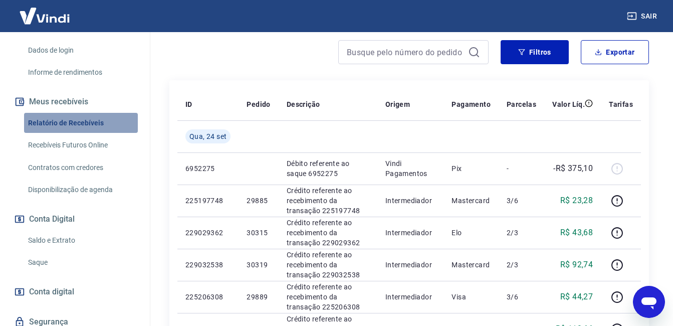
click at [89, 121] on link "Relatório de Recebíveis" at bounding box center [81, 123] width 114 height 21
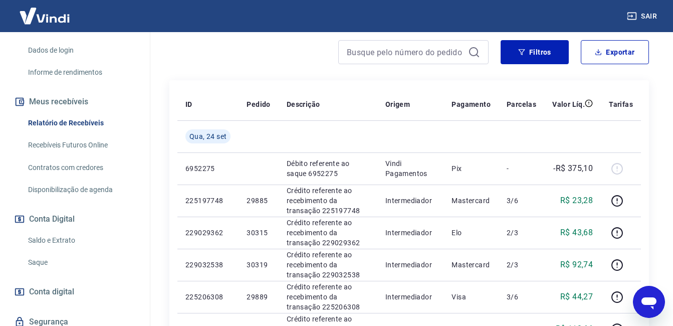
drag, startPoint x: 89, startPoint y: 121, endPoint x: 300, endPoint y: 87, distance: 214.1
click at [82, 133] on div "Relatório de Recebíveis Recebíveis Futuros Online Contratos com credores Dispon…" at bounding box center [75, 156] width 126 height 87
drag, startPoint x: 82, startPoint y: 133, endPoint x: 70, endPoint y: 120, distance: 17.8
click at [70, 120] on link "Relatório de Recebíveis" at bounding box center [81, 123] width 114 height 21
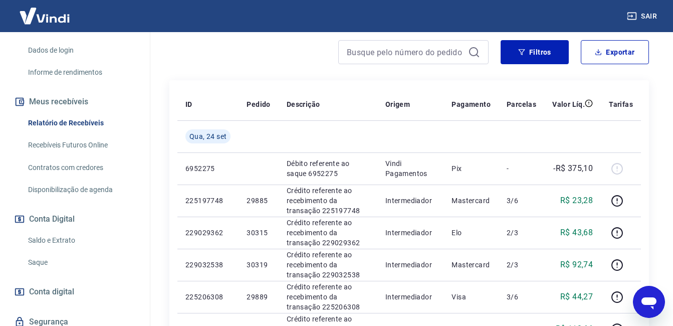
click at [70, 120] on link "Relatório de Recebíveis" at bounding box center [81, 123] width 114 height 21
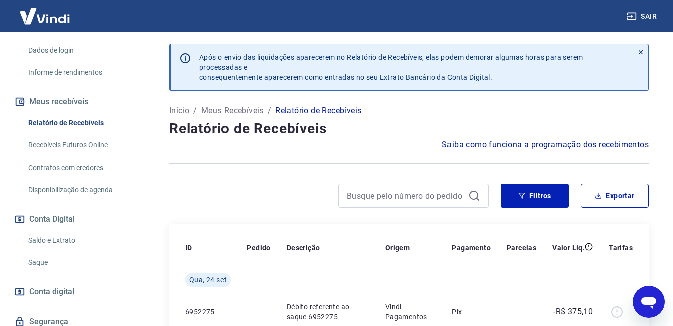
scroll to position [0, 0]
click at [636, 18] on icon "button" at bounding box center [631, 17] width 9 height 8
